Goal: Information Seeking & Learning: Learn about a topic

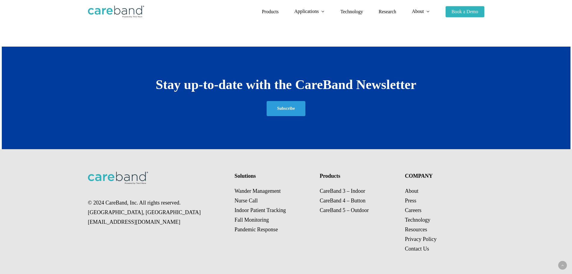
scroll to position [1137, 0]
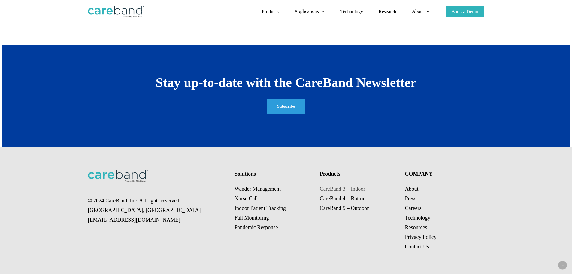
click at [358, 189] on link "CareBand 3 – Indoor" at bounding box center [342, 189] width 45 height 6
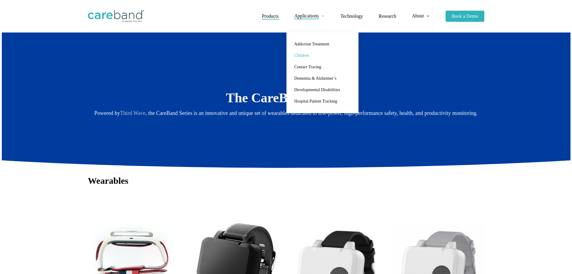
click at [304, 53] on link "Children" at bounding box center [323, 55] width 60 height 11
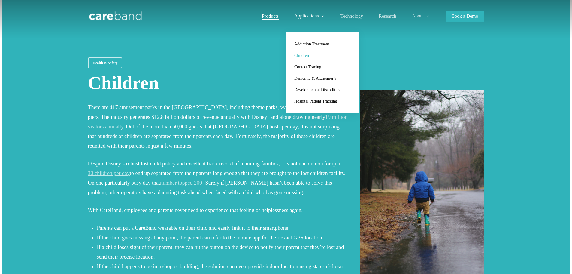
click at [265, 16] on span "Products" at bounding box center [270, 16] width 17 height 5
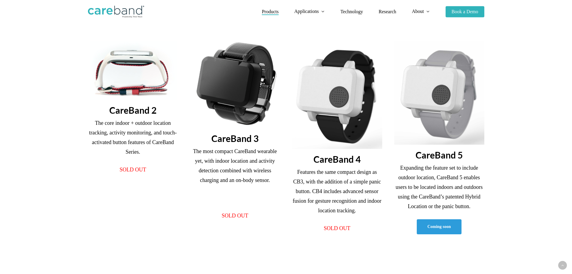
scroll to position [180, 0]
click at [443, 229] on span "Coming soon" at bounding box center [439, 226] width 23 height 6
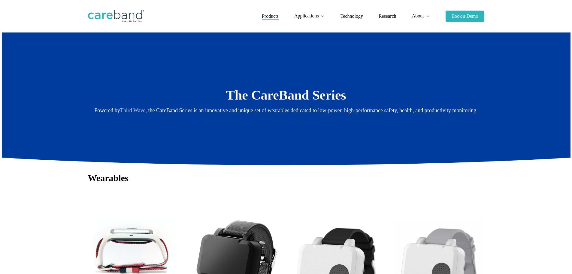
scroll to position [0, 0]
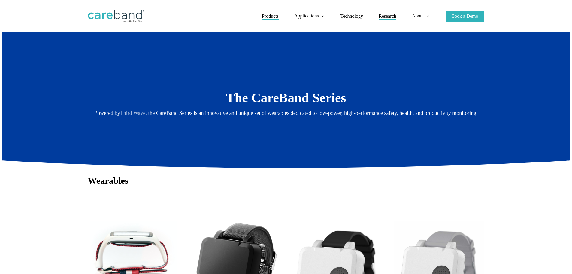
click at [387, 15] on span "Research" at bounding box center [388, 16] width 18 height 5
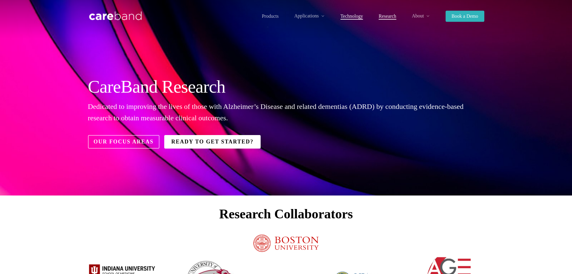
click at [355, 18] on span "Technology" at bounding box center [352, 16] width 23 height 5
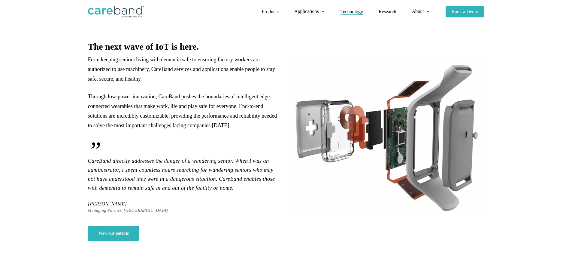
scroll to position [60, 0]
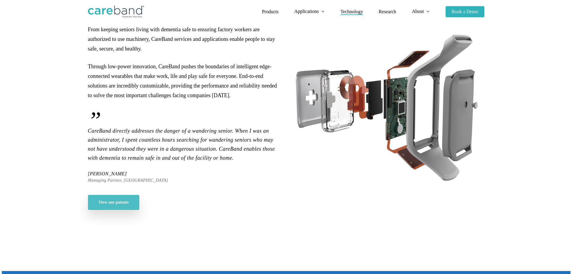
click at [123, 205] on span "View our patents" at bounding box center [114, 202] width 30 height 6
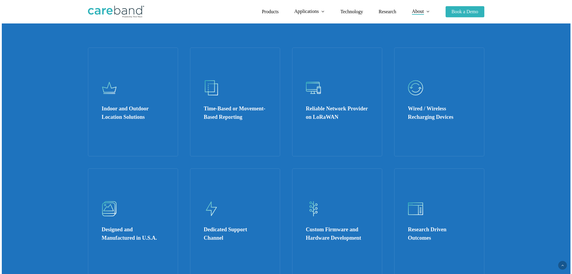
scroll to position [604, 0]
